Goal: Complete application form

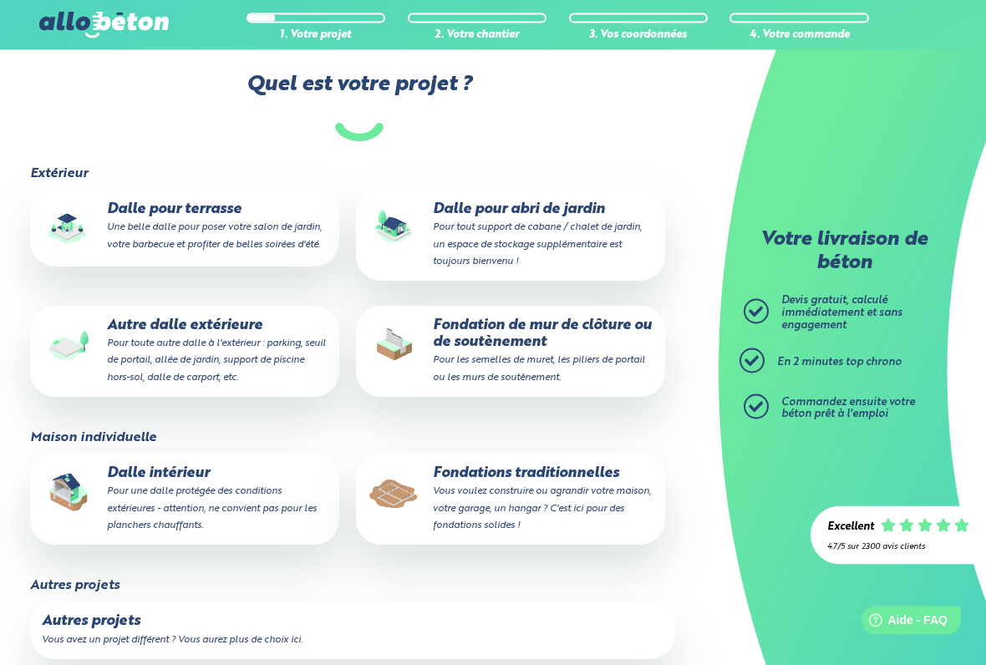
scroll to position [359, 0]
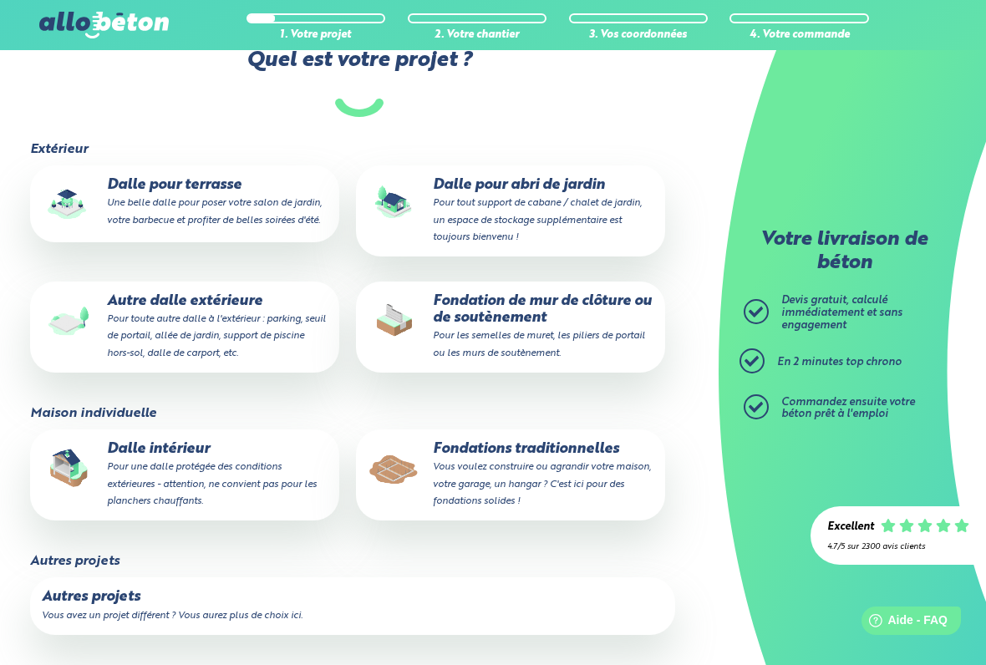
click at [241, 456] on p "Dalle intérieur Pour une dalle protégée des conditions extérieures - attention,…" at bounding box center [185, 475] width 286 height 68
click at [0, 0] on input "Dalle intérieur Pour une dalle protégée des conditions extérieures - attention,…" at bounding box center [0, 0] width 0 height 0
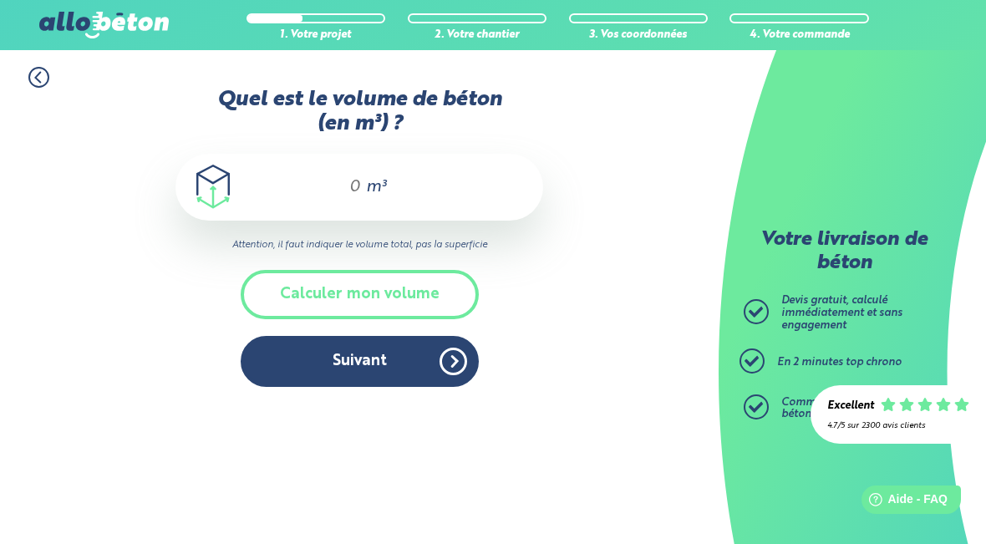
click at [382, 180] on span "m³" at bounding box center [376, 187] width 20 height 17
type input "6"
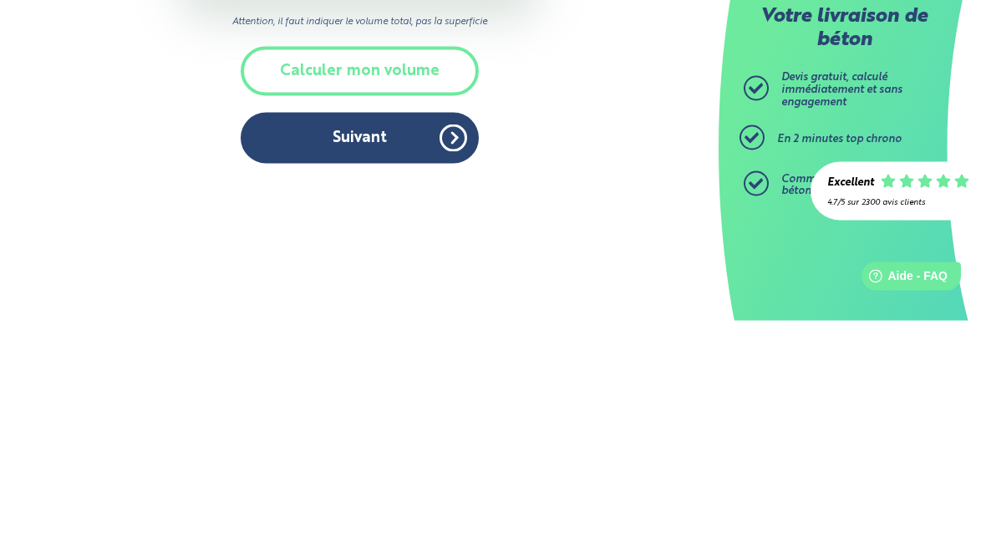
click at [365, 336] on button "Suivant" at bounding box center [360, 361] width 238 height 51
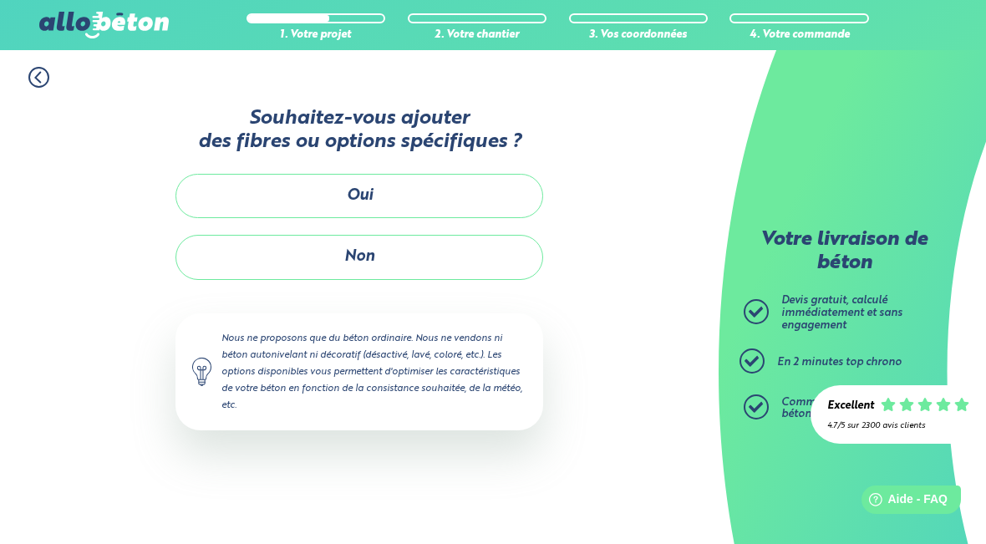
click at [375, 250] on button "Non" at bounding box center [358, 257] width 367 height 44
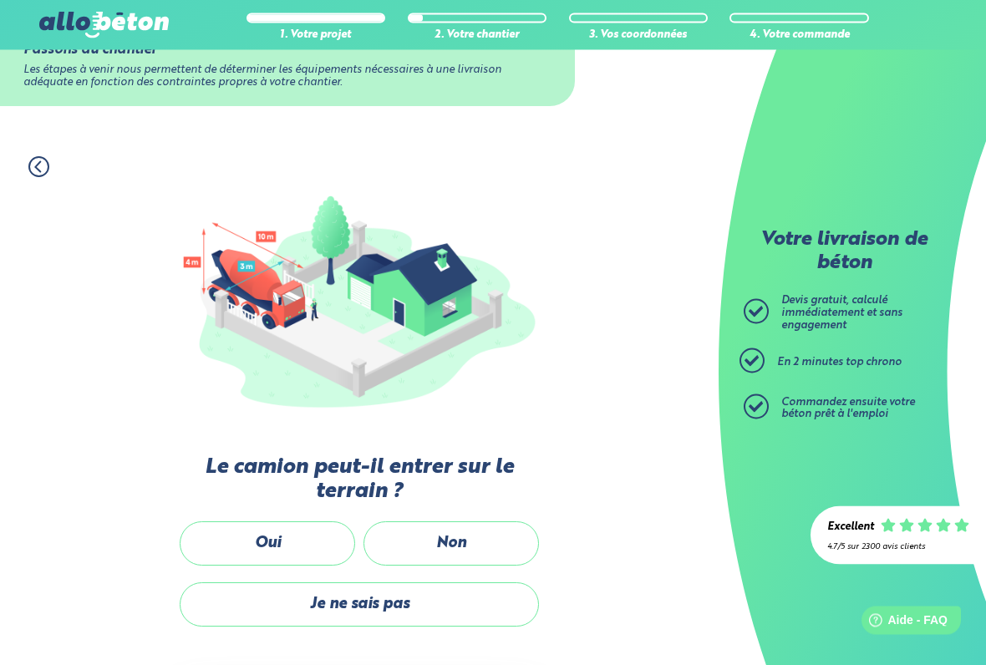
scroll to position [96, 0]
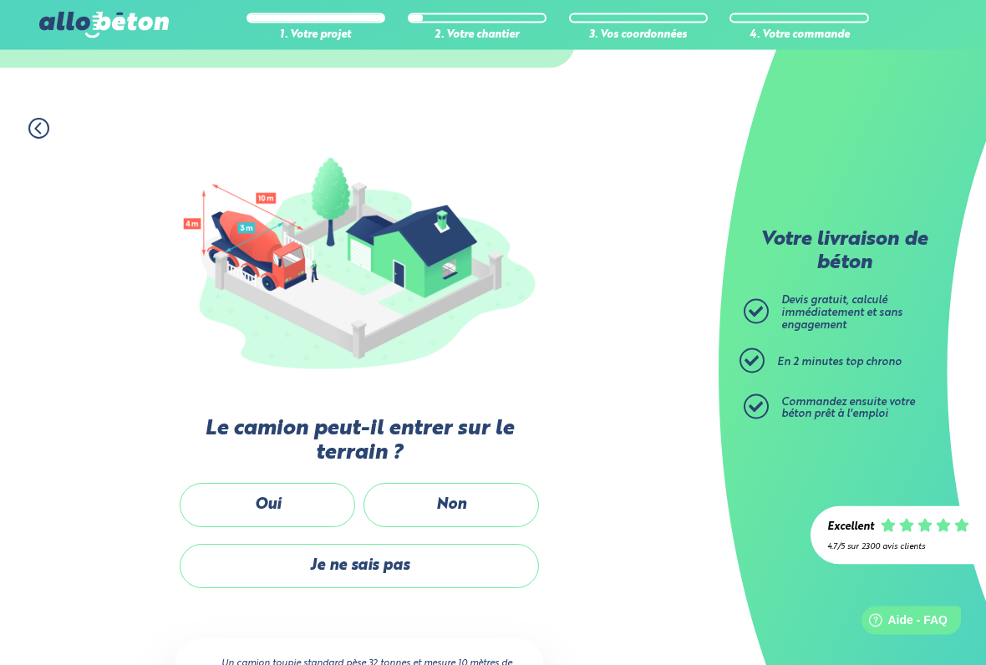
click at [295, 495] on label "Oui" at bounding box center [267, 506] width 175 height 44
click at [0, 0] on input "Oui" at bounding box center [0, 0] width 0 height 0
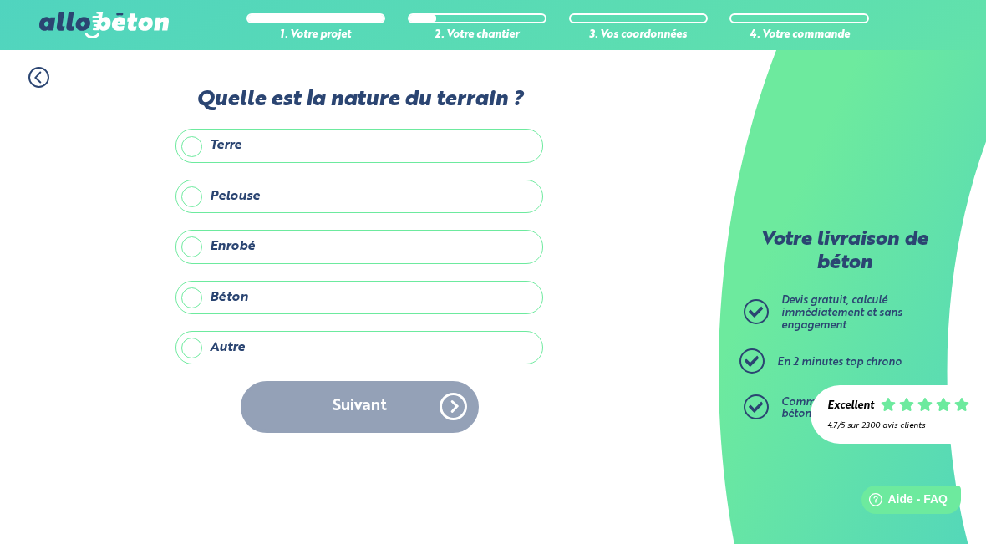
click at [343, 350] on label "Autre" at bounding box center [358, 347] width 367 height 33
click at [0, 0] on input "Autre" at bounding box center [0, 0] width 0 height 0
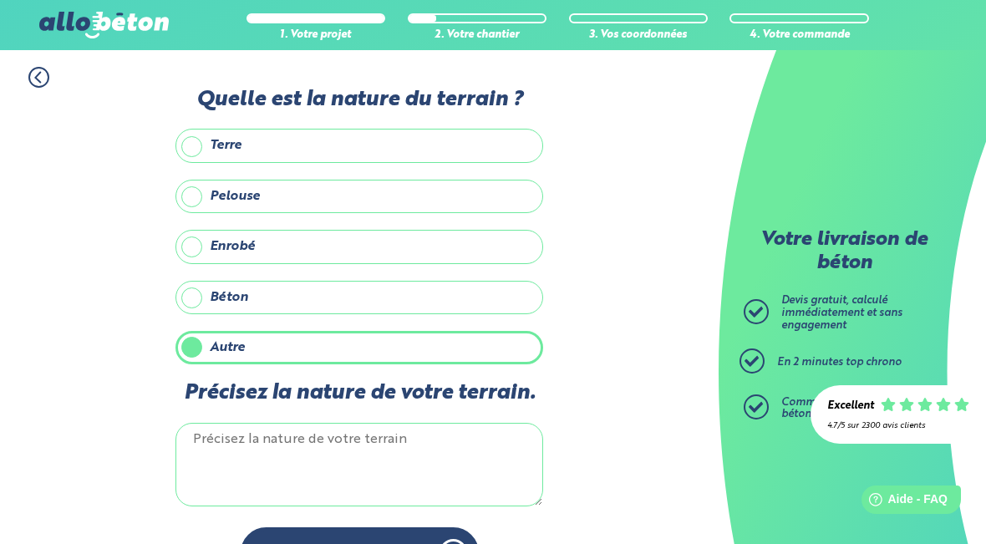
click at [350, 466] on textarea "Précisez la nature de votre terrain." at bounding box center [358, 465] width 367 height 84
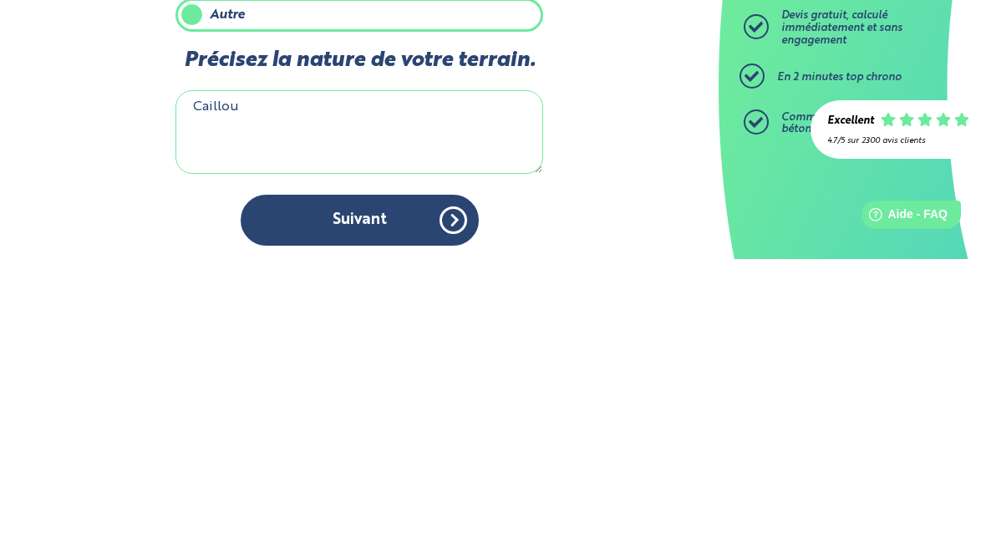
type textarea "Cailloux"
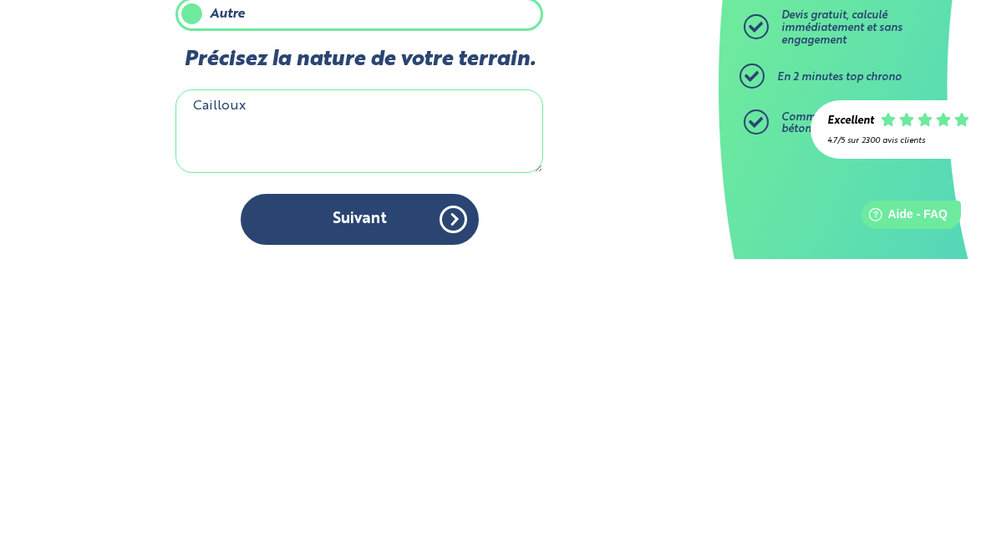
click at [365, 479] on button "Suivant" at bounding box center [360, 504] width 238 height 51
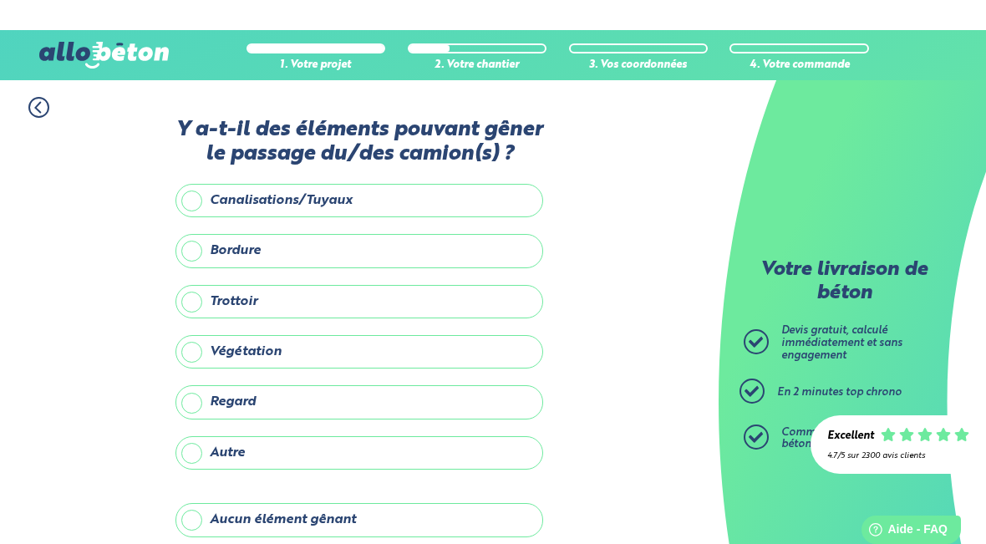
scroll to position [44, 0]
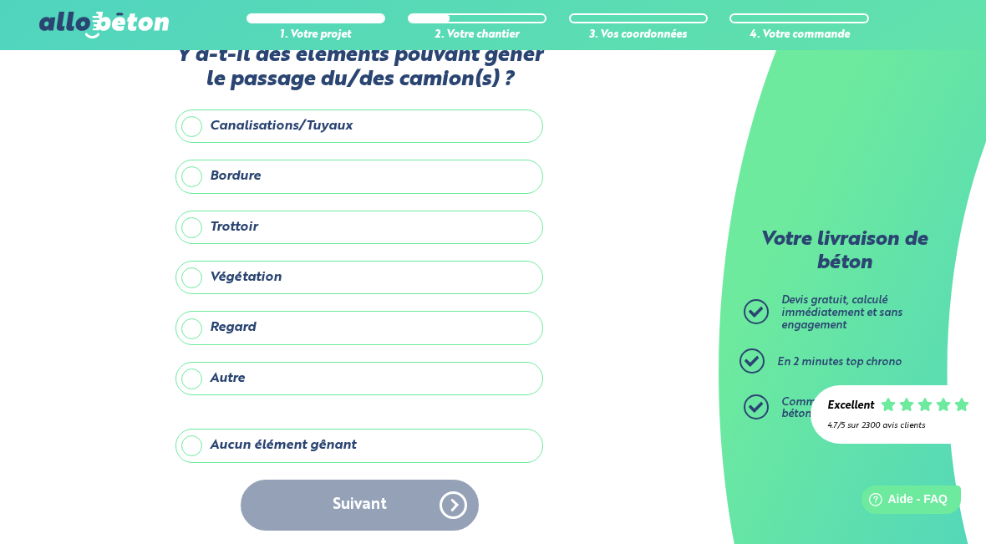
click at [418, 444] on label "Aucun élément gênant" at bounding box center [358, 444] width 367 height 33
click at [0, 0] on input "Aucun élément gênant" at bounding box center [0, 0] width 0 height 0
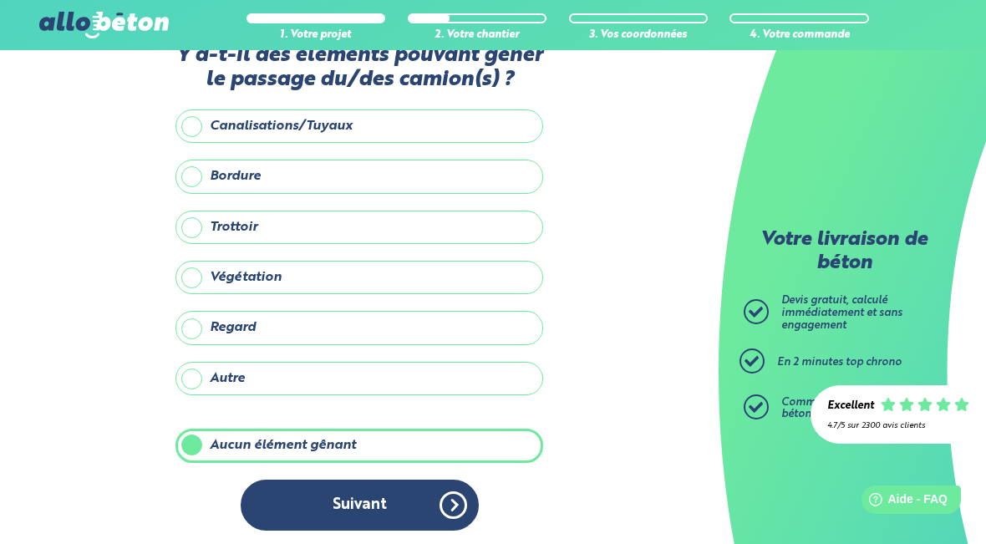
click at [384, 500] on button "Suivant" at bounding box center [360, 504] width 238 height 51
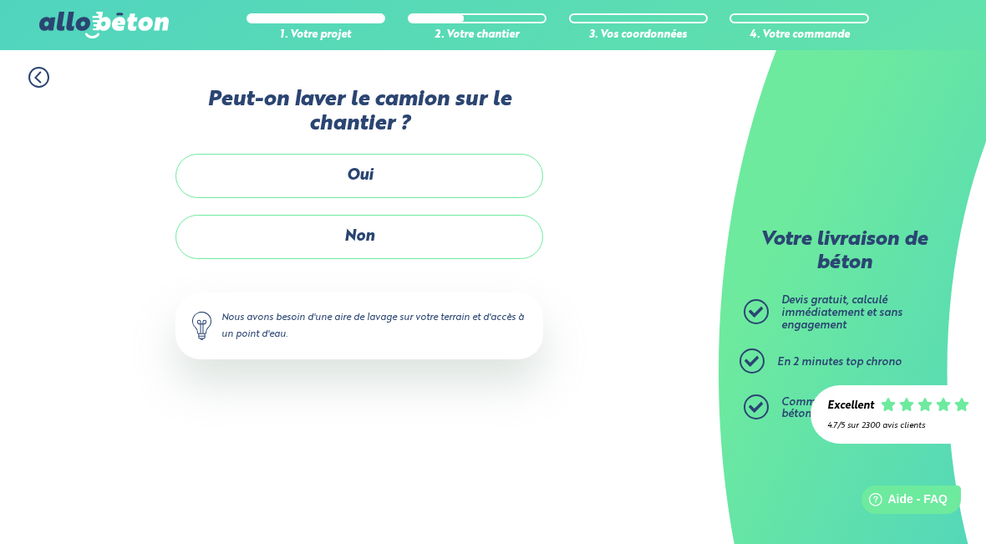
click at [454, 190] on label "Oui" at bounding box center [358, 176] width 367 height 44
click at [0, 0] on input "Oui" at bounding box center [0, 0] width 0 height 0
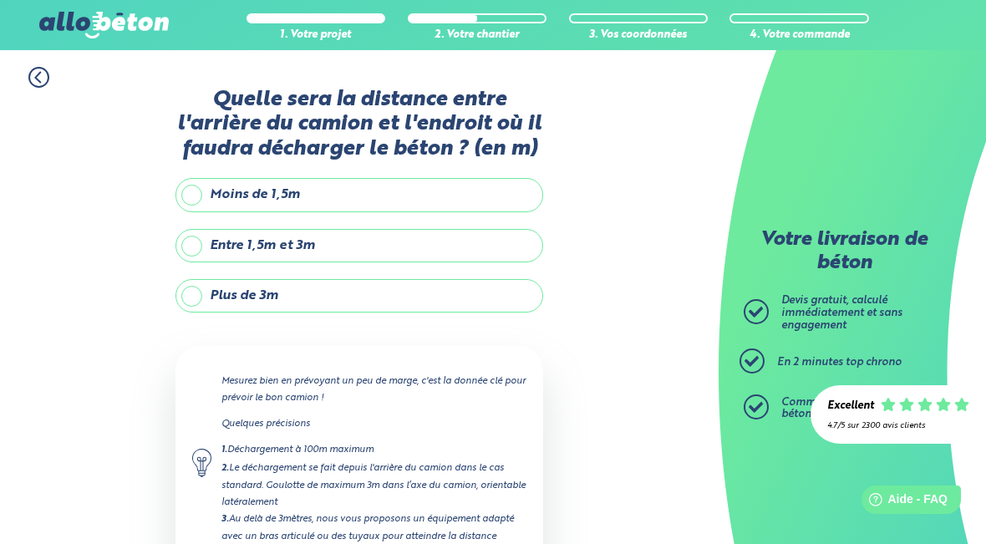
click at [431, 299] on label "Plus de 3m" at bounding box center [358, 295] width 367 height 33
click at [0, 0] on input "Plus de 3m" at bounding box center [0, 0] width 0 height 0
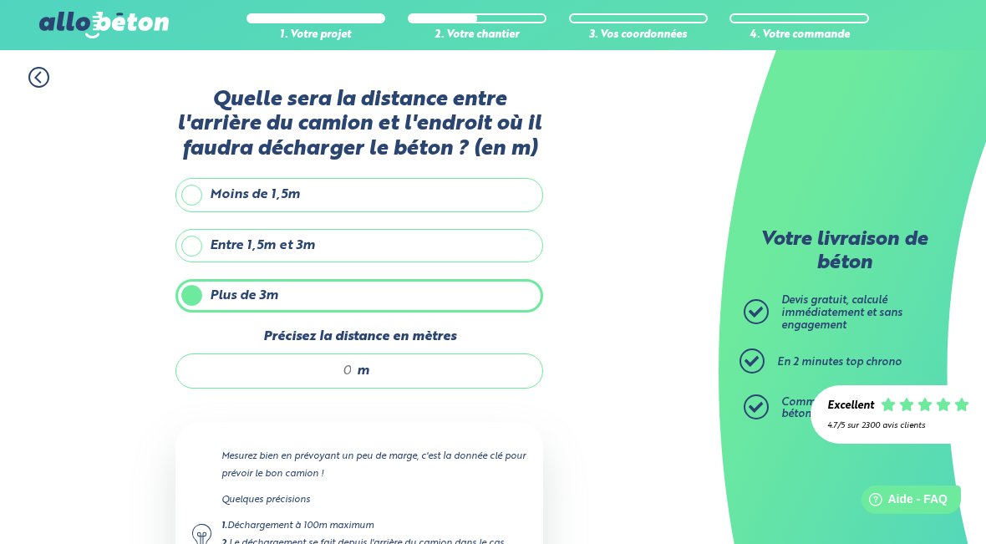
click at [428, 369] on div "m" at bounding box center [358, 370] width 367 height 35
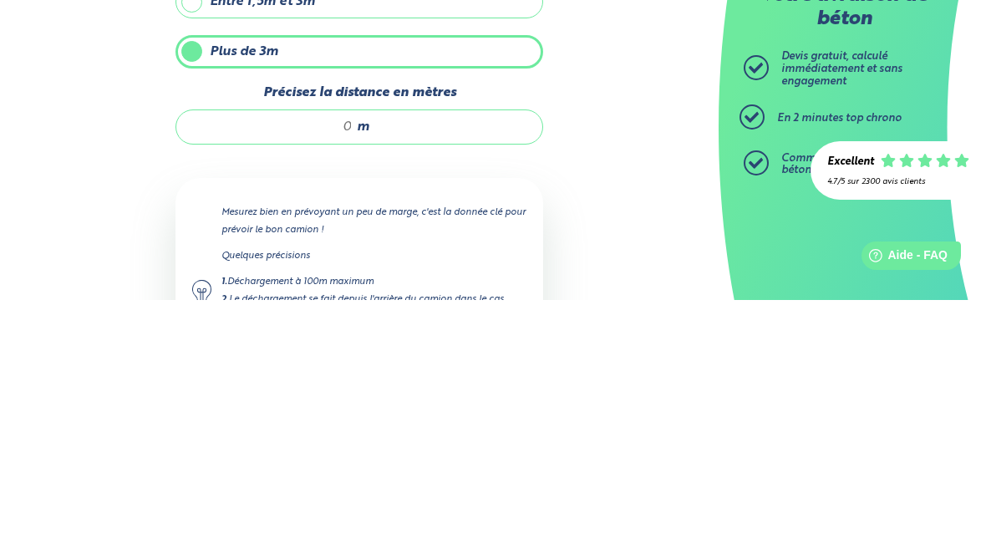
type input "6"
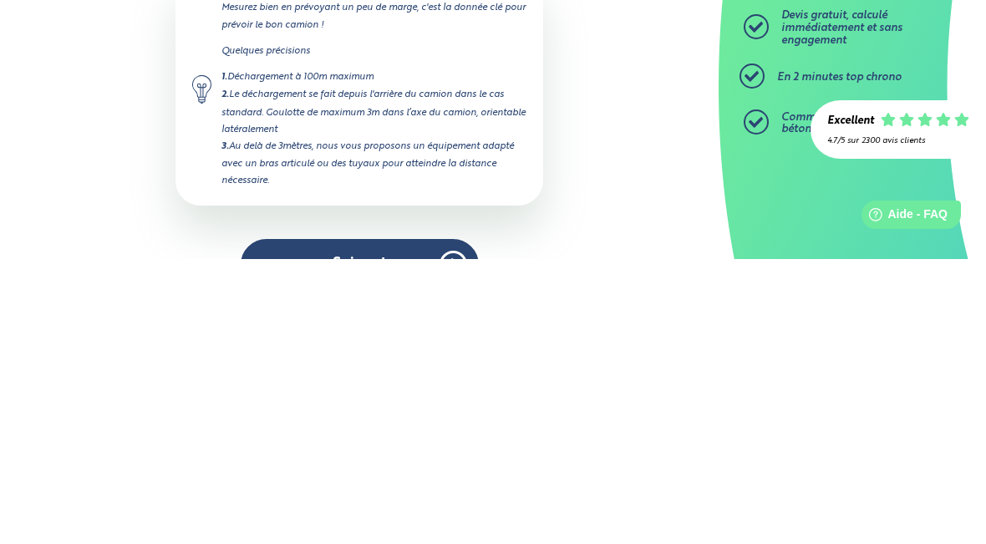
scroll to position [215, 0]
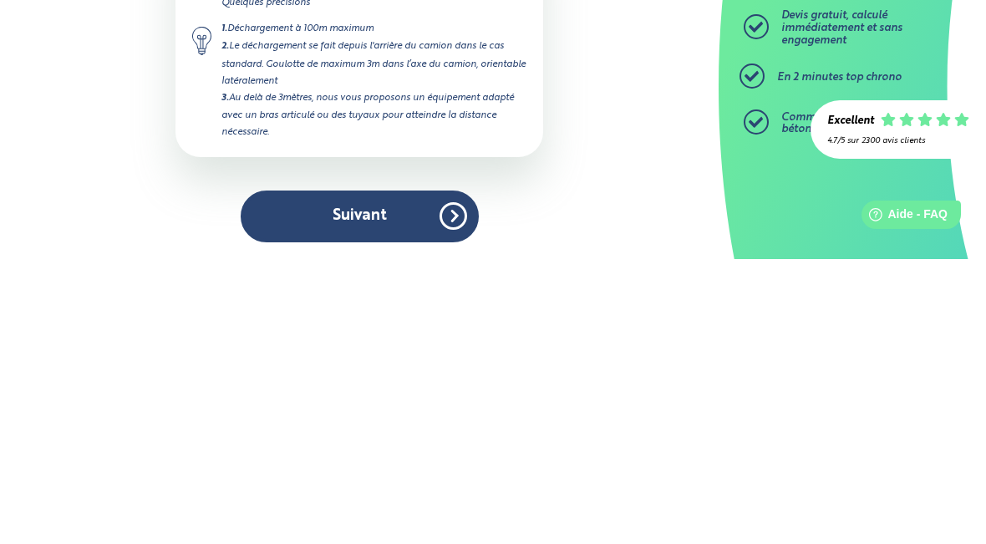
click at [364, 475] on button "Suivant" at bounding box center [360, 500] width 238 height 51
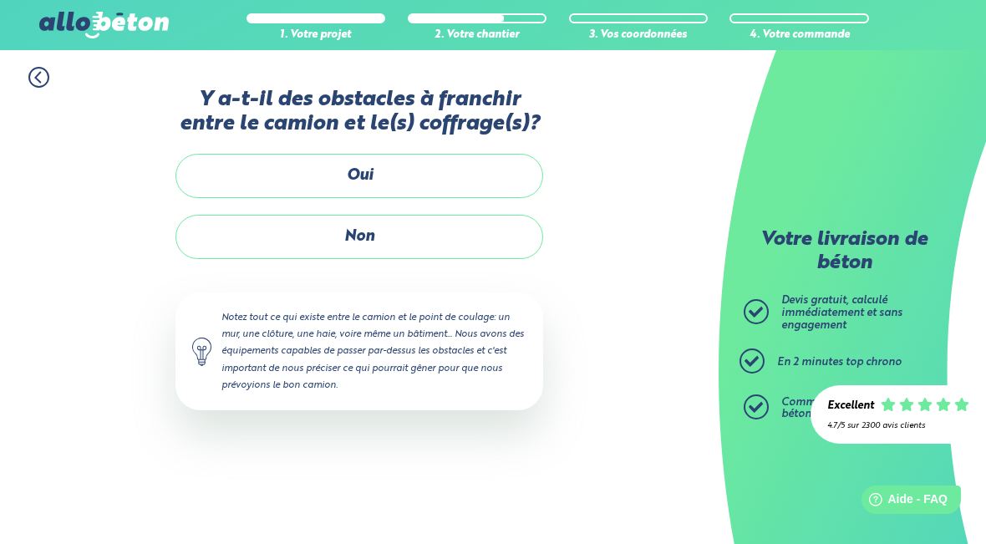
click at [408, 233] on label "Non" at bounding box center [358, 237] width 367 height 44
click at [0, 0] on input "Non" at bounding box center [0, 0] width 0 height 0
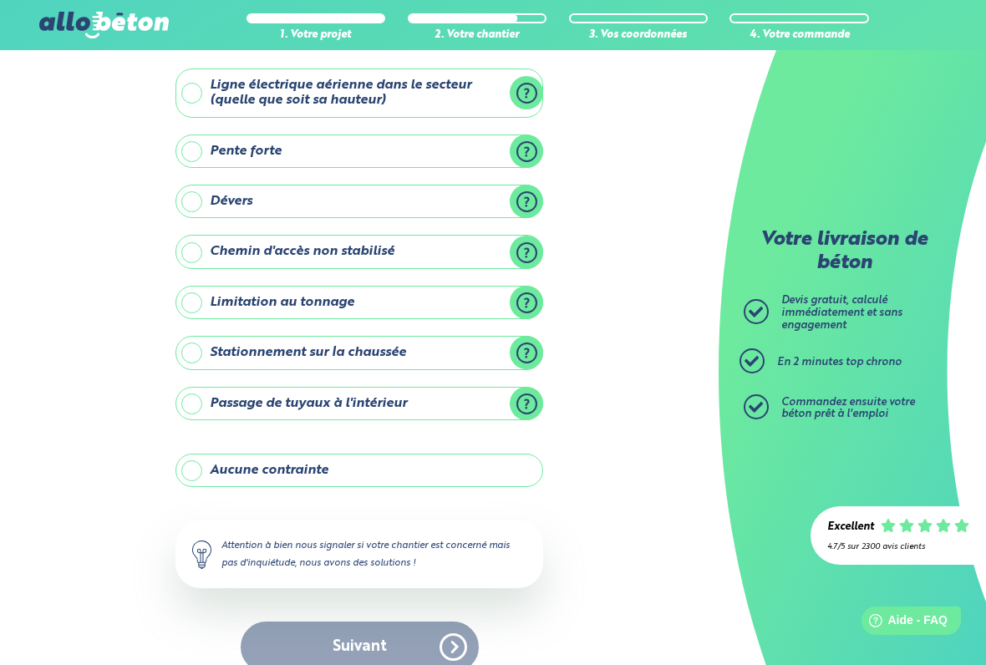
scroll to position [86, 0]
click at [397, 469] on label "Aucune contrainte" at bounding box center [358, 469] width 367 height 33
click at [0, 0] on input "Aucune contrainte" at bounding box center [0, 0] width 0 height 0
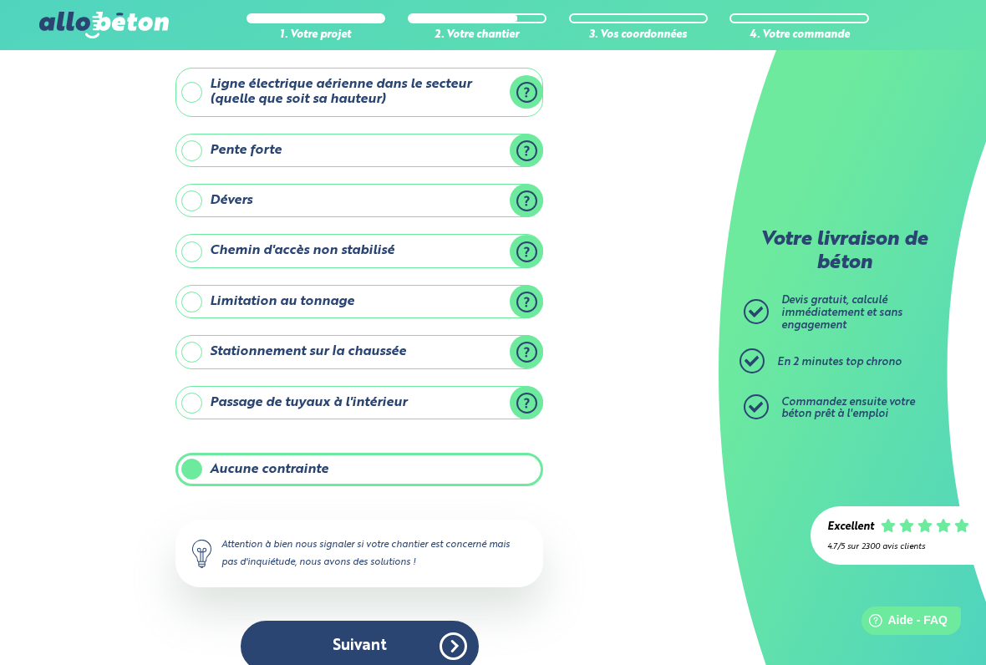
scroll to position [87, 0]
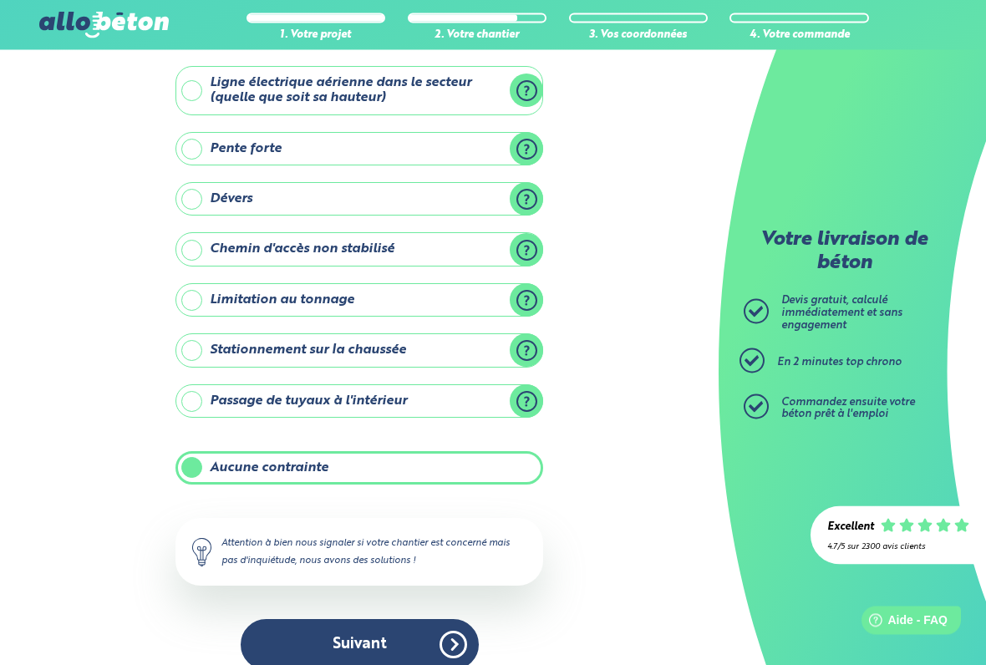
click at [353, 651] on button "Suivant" at bounding box center [360, 645] width 238 height 51
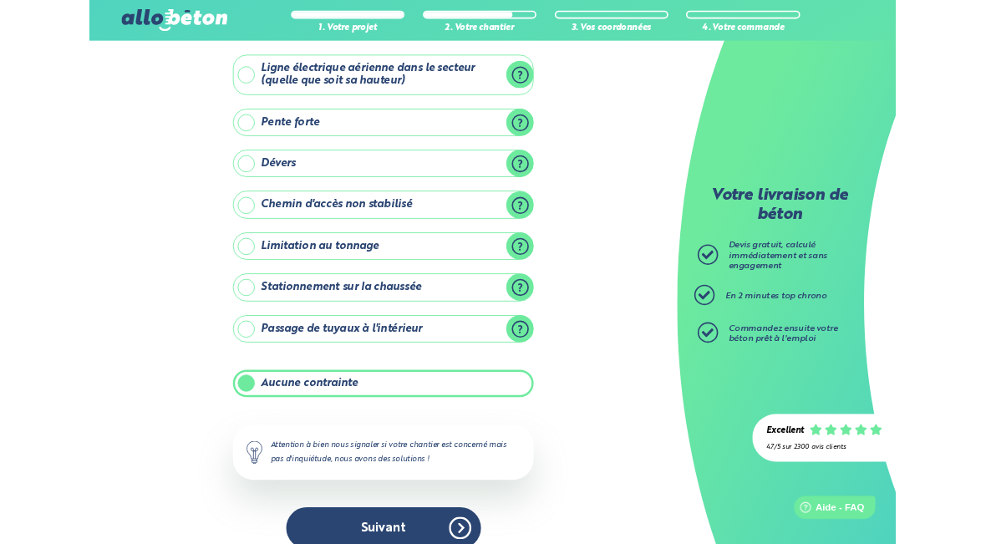
scroll to position [84, 0]
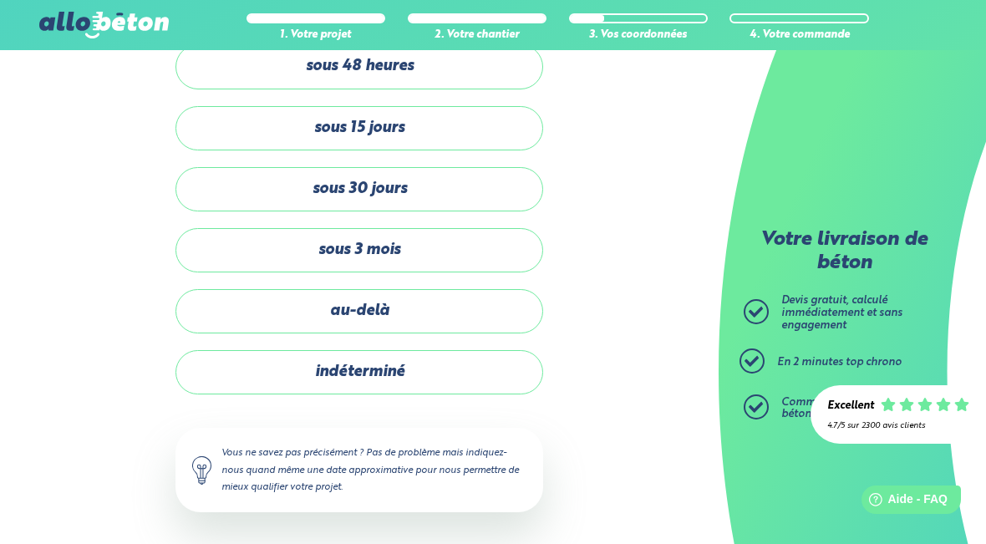
click at [439, 245] on label "sous 3 mois" at bounding box center [358, 250] width 367 height 44
click at [0, 0] on input "sous 3 mois" at bounding box center [0, 0] width 0 height 0
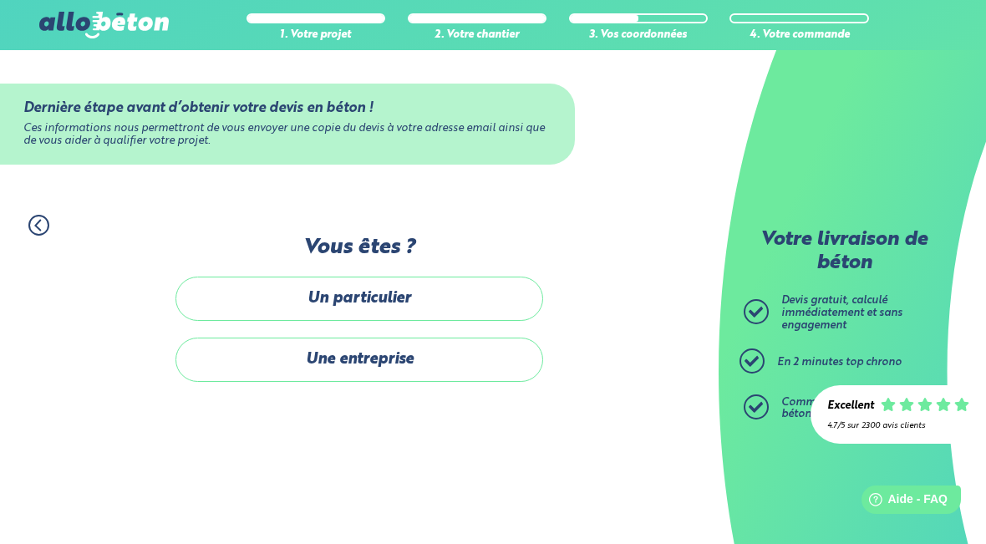
click at [419, 350] on label "Une entreprise" at bounding box center [358, 359] width 367 height 44
click at [0, 0] on input "Une entreprise" at bounding box center [0, 0] width 0 height 0
click at [395, 291] on label "Un particulier" at bounding box center [358, 298] width 367 height 44
click at [0, 0] on input "Un particulier" at bounding box center [0, 0] width 0 height 0
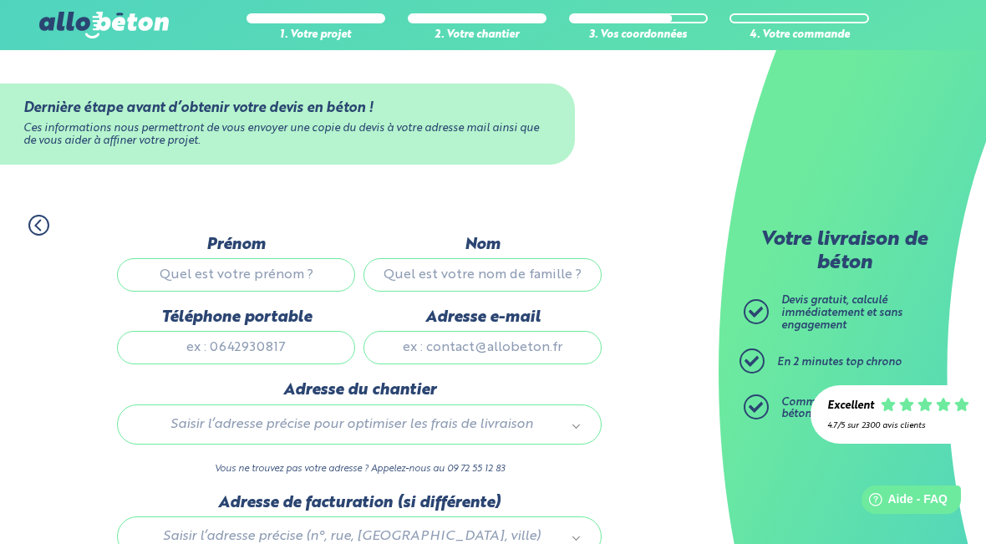
click at [307, 261] on input "Prénom" at bounding box center [236, 274] width 238 height 33
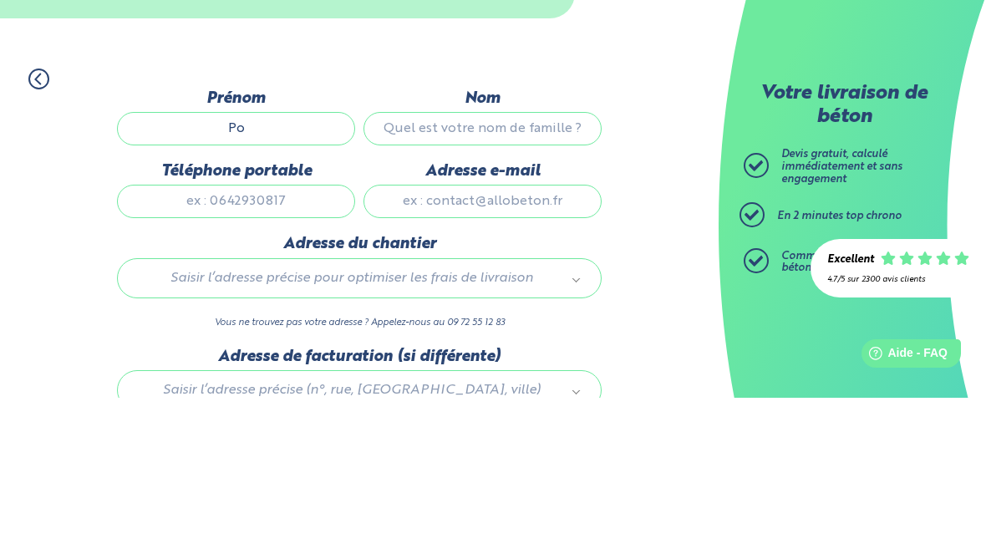
type input "P"
type input "Parmentier"
click at [479, 331] on input "Adresse e-mail" at bounding box center [482, 347] width 238 height 33
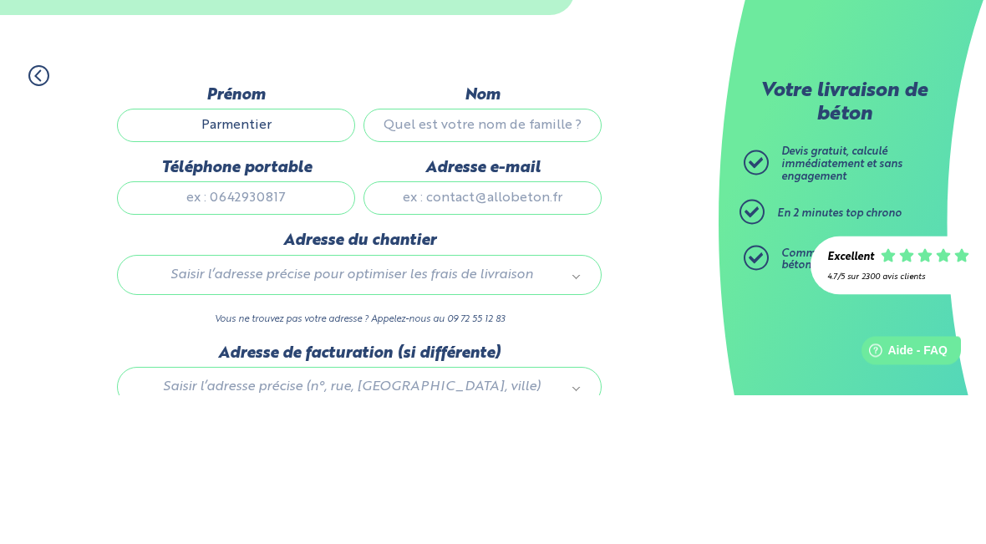
type input "R"
type input "[EMAIL_ADDRESS][DOMAIN_NAME]"
click at [255, 258] on input "Parmentier" at bounding box center [236, 274] width 238 height 33
type input "P"
type input "[PERSON_NAME]"
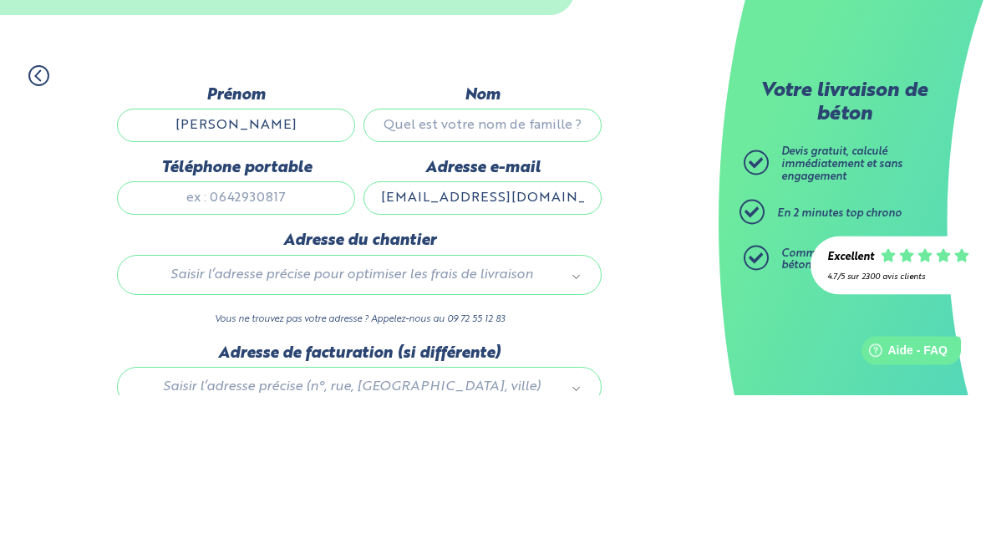
click at [467, 258] on input "Nom" at bounding box center [482, 274] width 238 height 33
type input "Parmentier"
click at [217, 331] on input "Téléphone portable" at bounding box center [236, 347] width 238 height 33
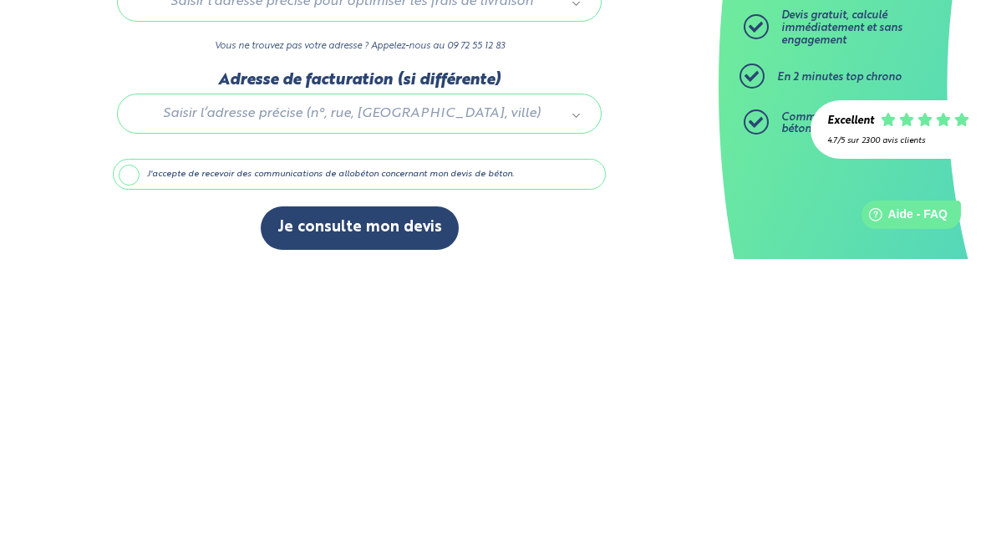
scroll to position [152, 0]
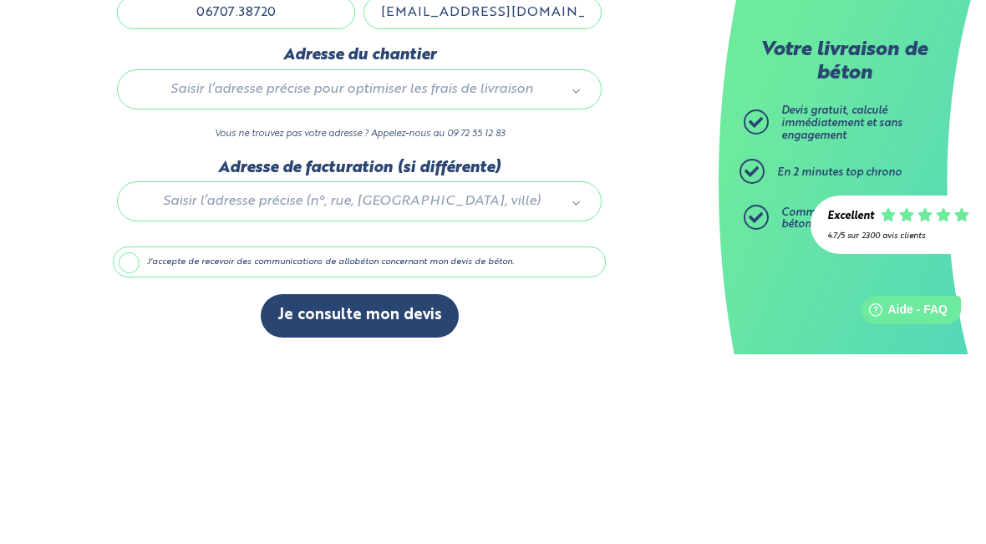
type input "06707.38720"
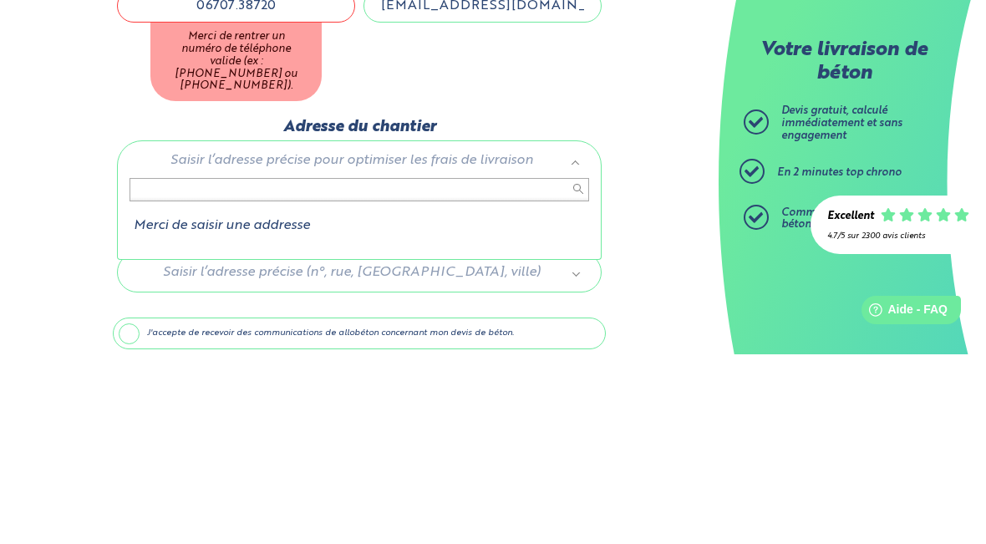
type input "1"
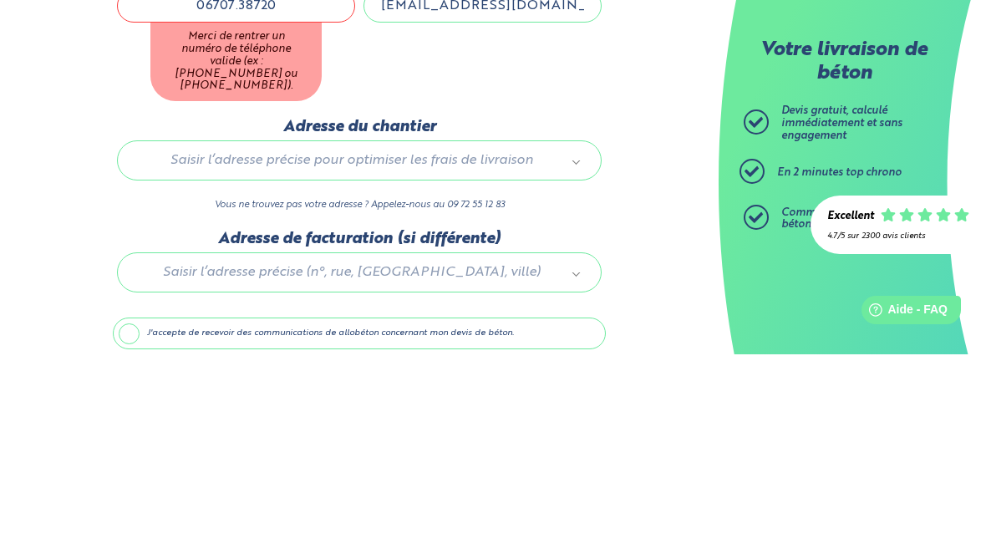
click at [255, 179] on input "06707.38720" at bounding box center [236, 195] width 238 height 33
type input "0670738720"
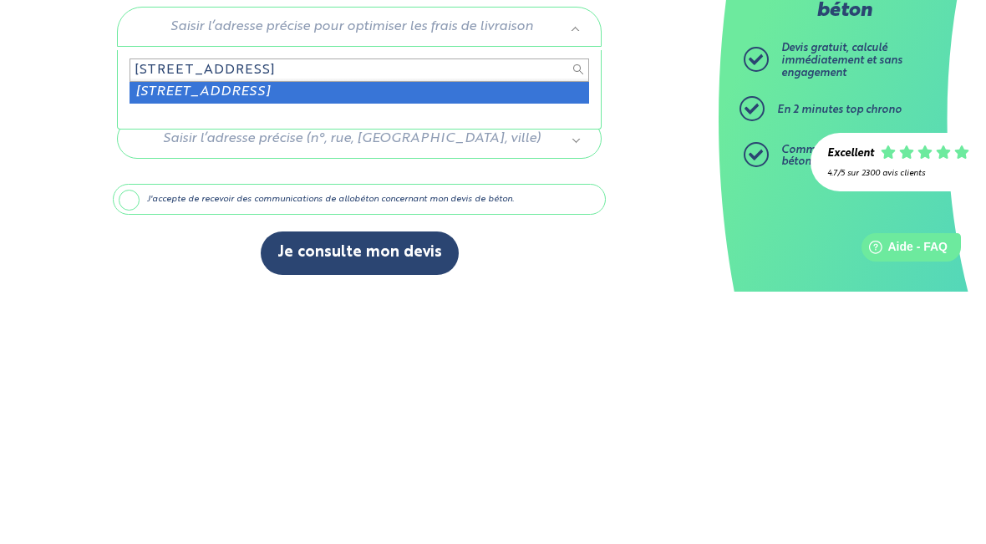
type input "[STREET_ADDRESS]"
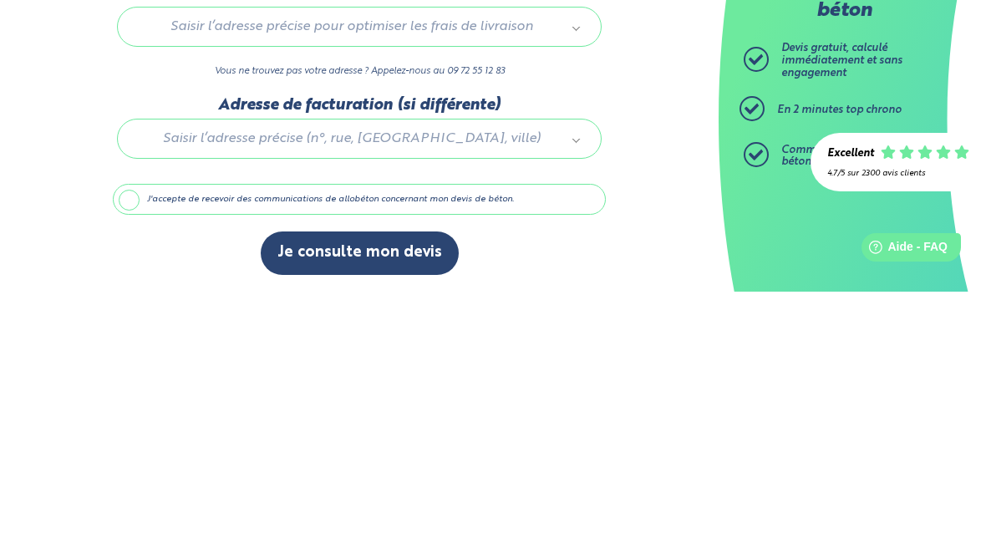
type input "1"
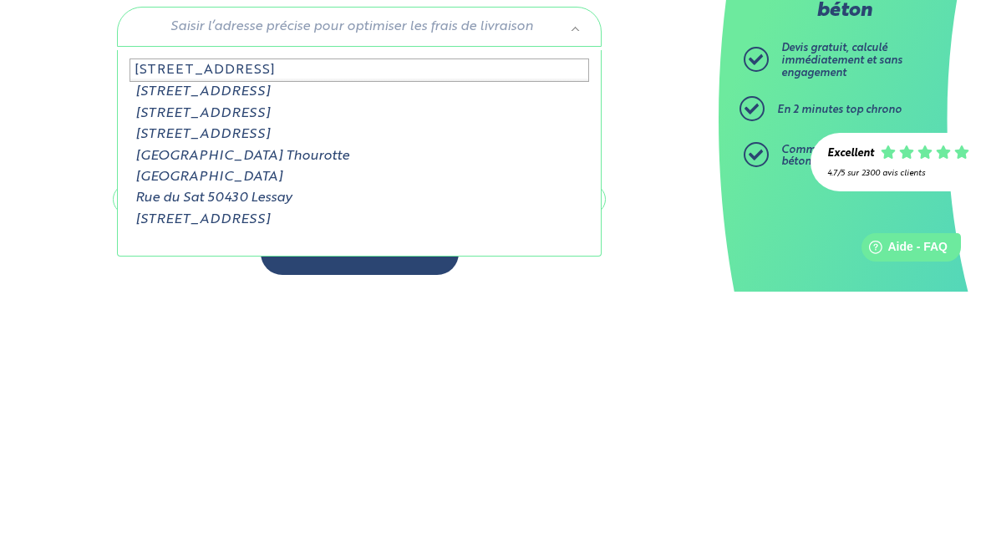
type input "[STREET_ADDRESS]"
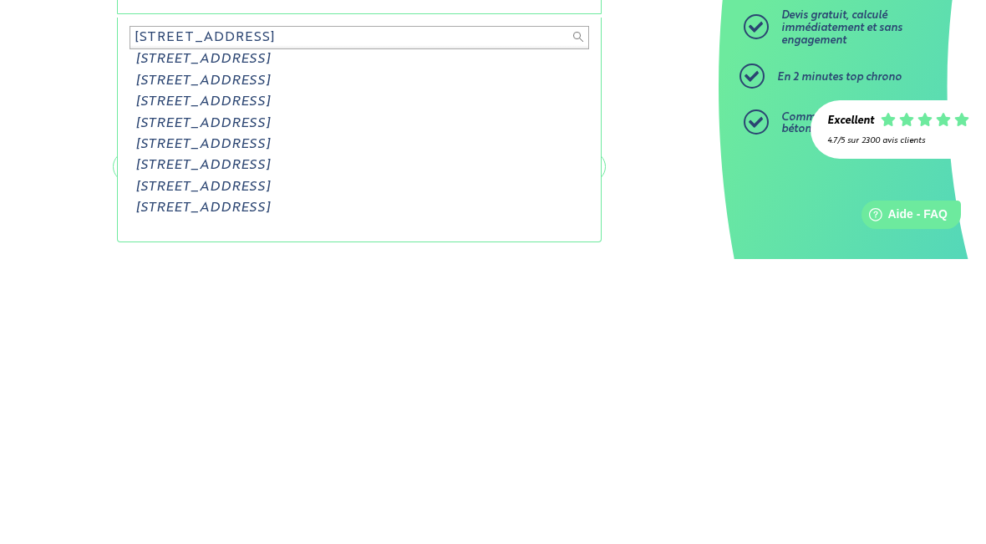
scroll to position [0, 0]
click at [386, 311] on input "[STREET_ADDRESS]" at bounding box center [358, 322] width 459 height 23
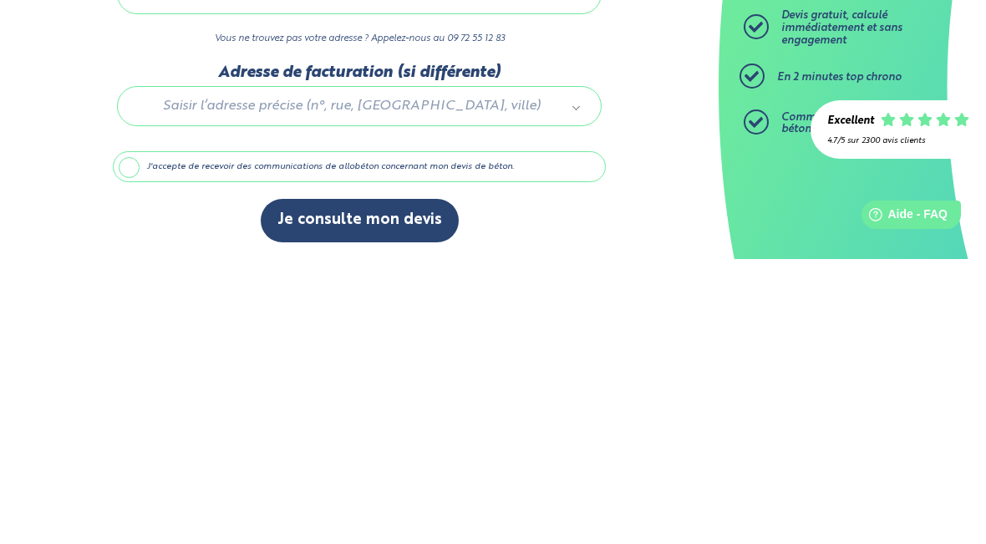
click at [179, 348] on div at bounding box center [359, 387] width 493 height 79
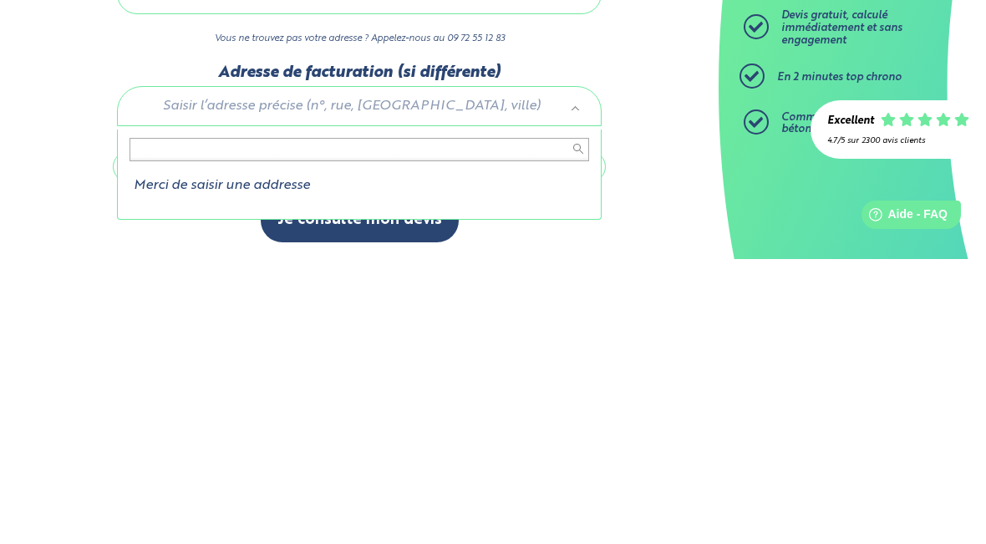
type input "i"
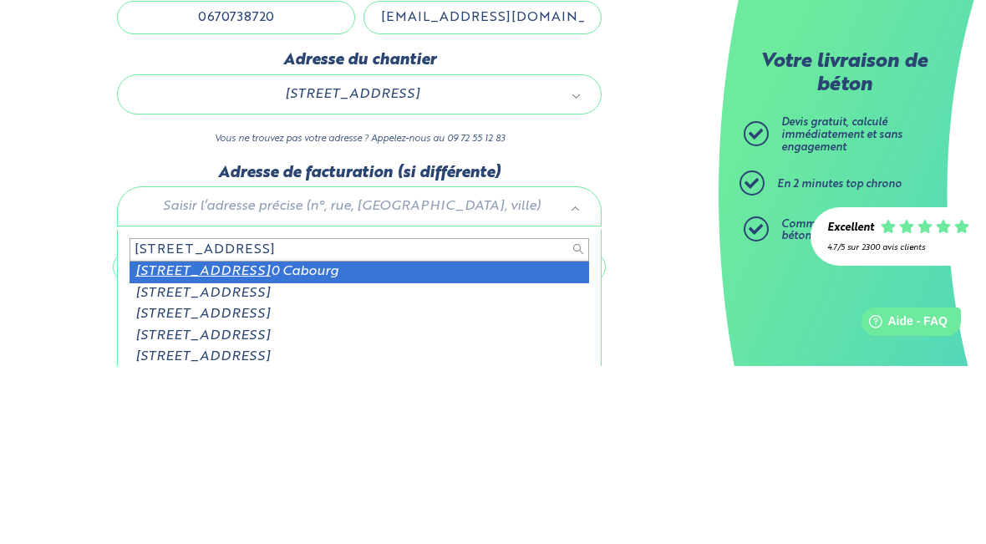
type input "[STREET_ADDRESS]"
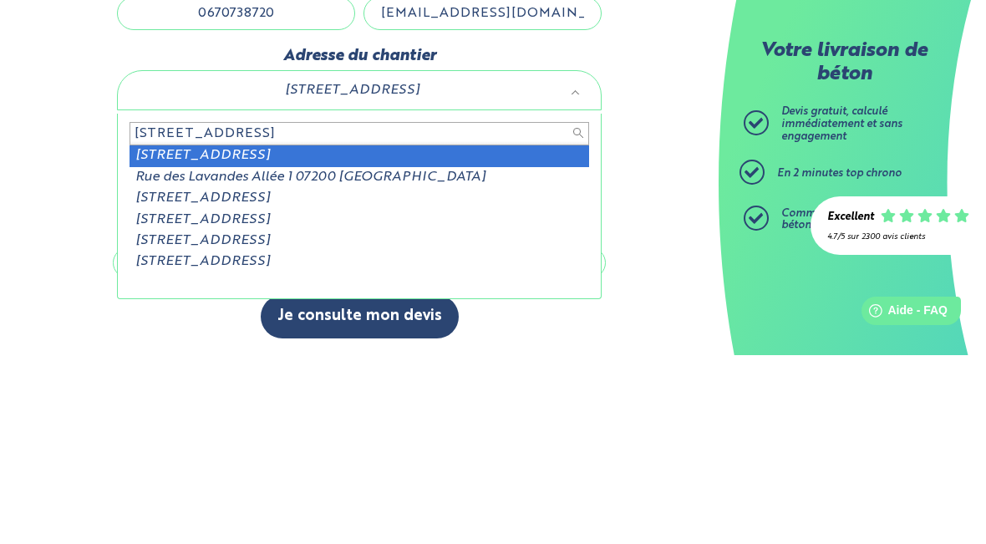
type input "[STREET_ADDRESS]"
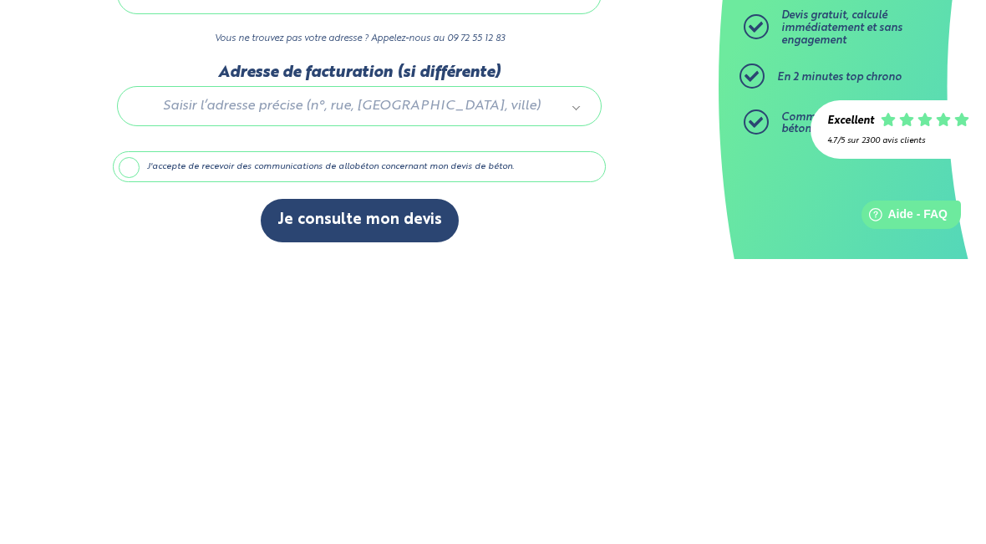
click at [524, 436] on label "J'accepte de recevoir des communications de allobéton concernant mon devis de b…" at bounding box center [359, 452] width 493 height 32
click at [0, 0] on input "J'accepte de recevoir des communications de allobéton concernant mon devis de b…" at bounding box center [0, 0] width 0 height 0
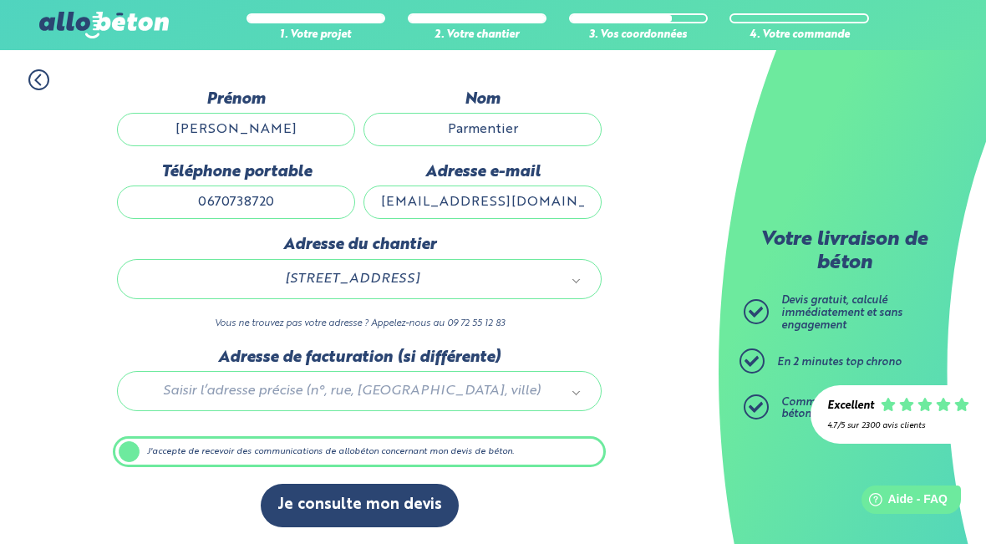
click at [267, 465] on label "J'accepte de recevoir des communications de allobéton concernant mon devis de b…" at bounding box center [359, 452] width 493 height 32
click at [0, 0] on input "J'accepte de recevoir des communications de allobéton concernant mon devis de b…" at bounding box center [0, 0] width 0 height 0
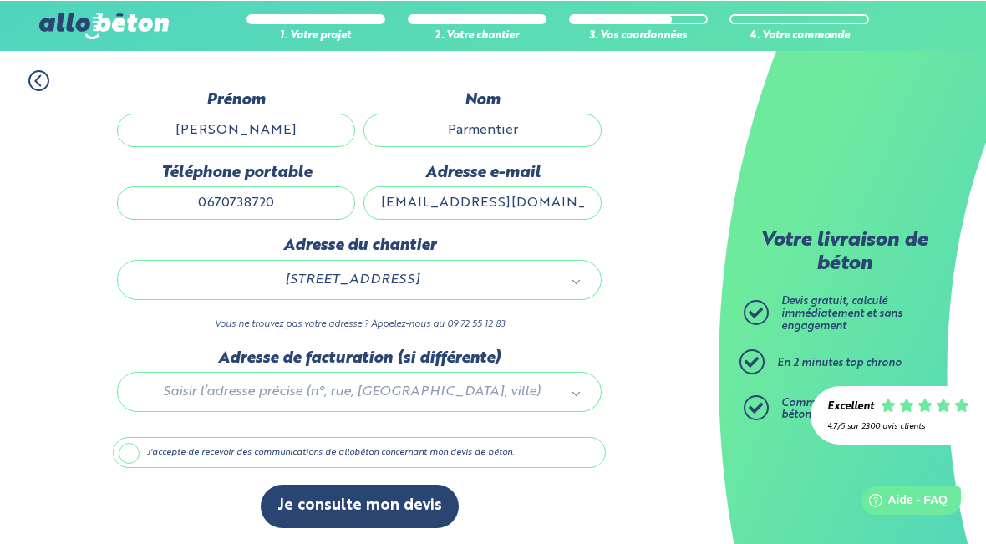
scroll to position [152, 0]
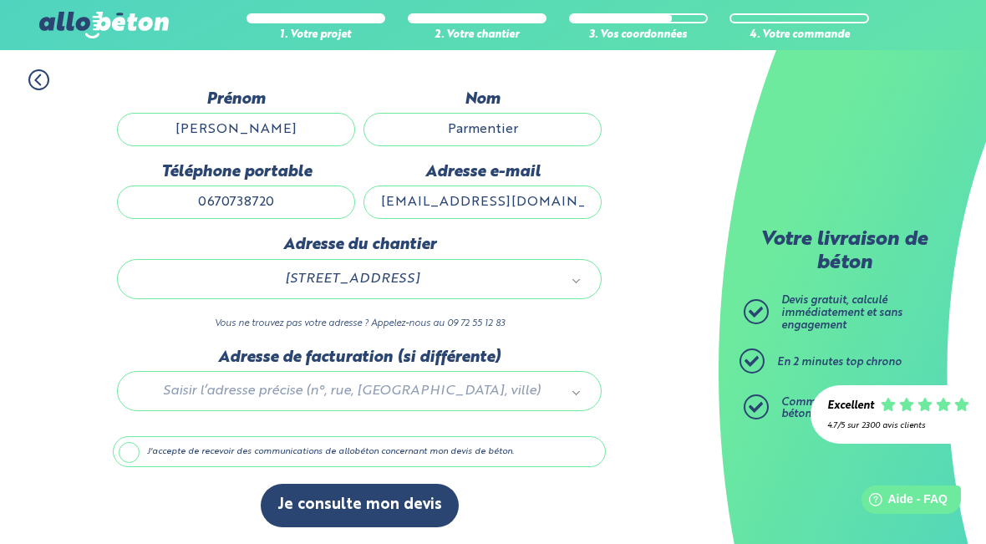
click at [360, 509] on button "Je consulte mon devis" at bounding box center [360, 505] width 198 height 43
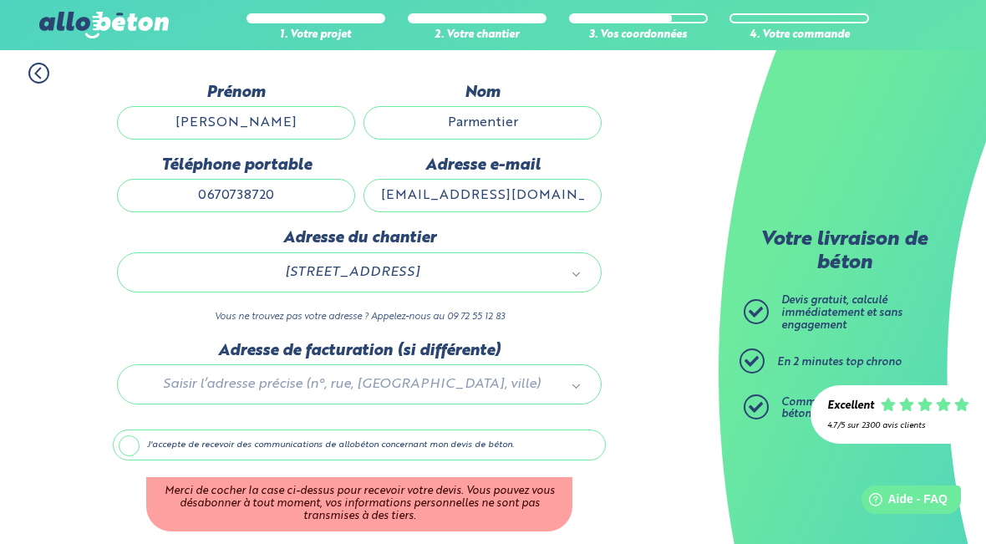
click at [446, 517] on div "Merci de cocher la case ci-dessus pour recevoir votre devis. Vous pouvez vous d…" at bounding box center [359, 503] width 426 height 53
click at [446, 520] on div "Merci de cocher la case ci-dessus pour recevoir votre devis. Vous pouvez vous d…" at bounding box center [359, 503] width 426 height 53
click at [768, 309] on div at bounding box center [762, 313] width 38 height 29
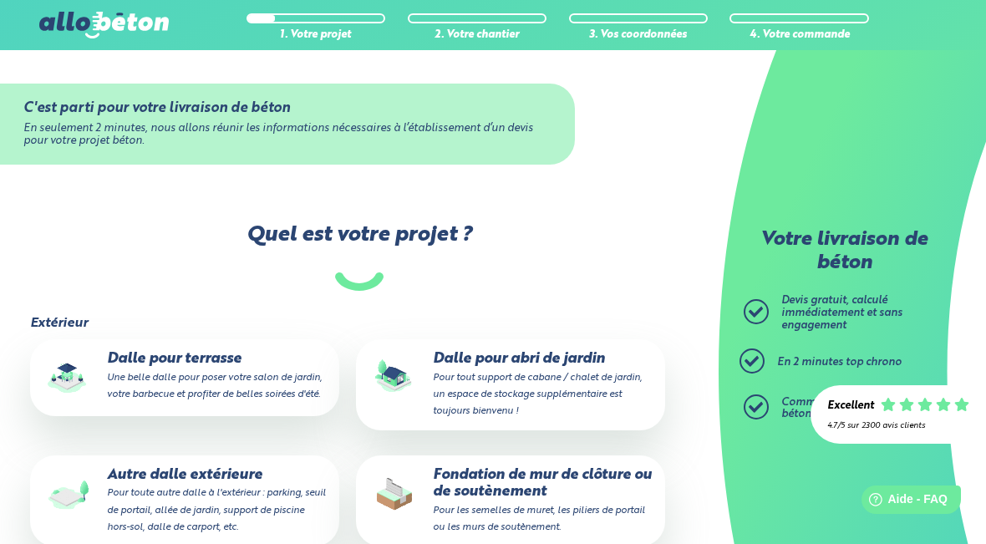
click at [966, 21] on div "1. Votre projet 2. Votre chantier 3. Vos coordonnées 4. Votre commande 09 72 55…" at bounding box center [493, 25] width 986 height 50
